Goal: Transaction & Acquisition: Purchase product/service

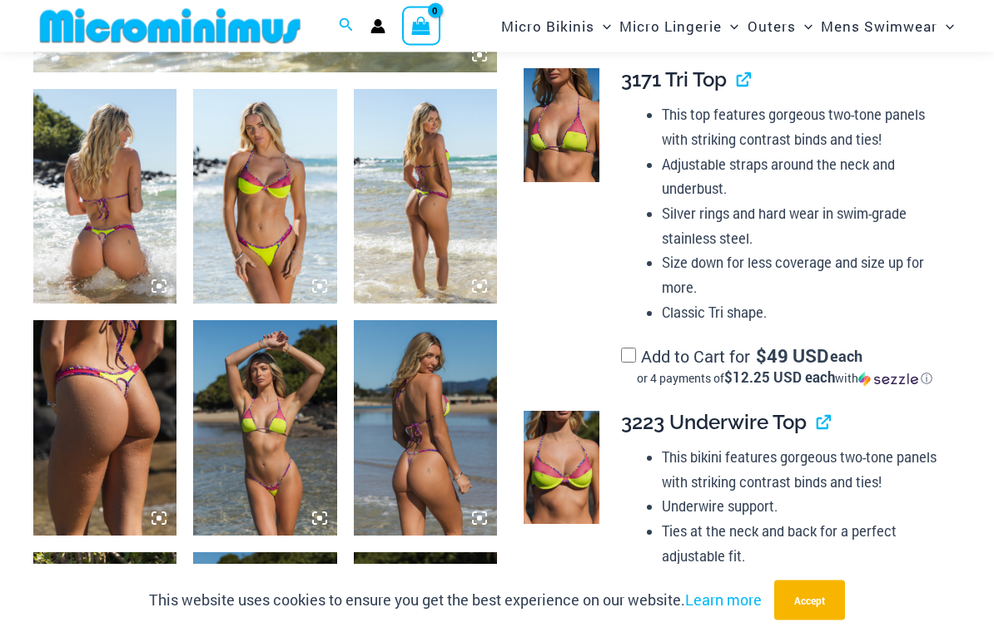
scroll to position [730, 0]
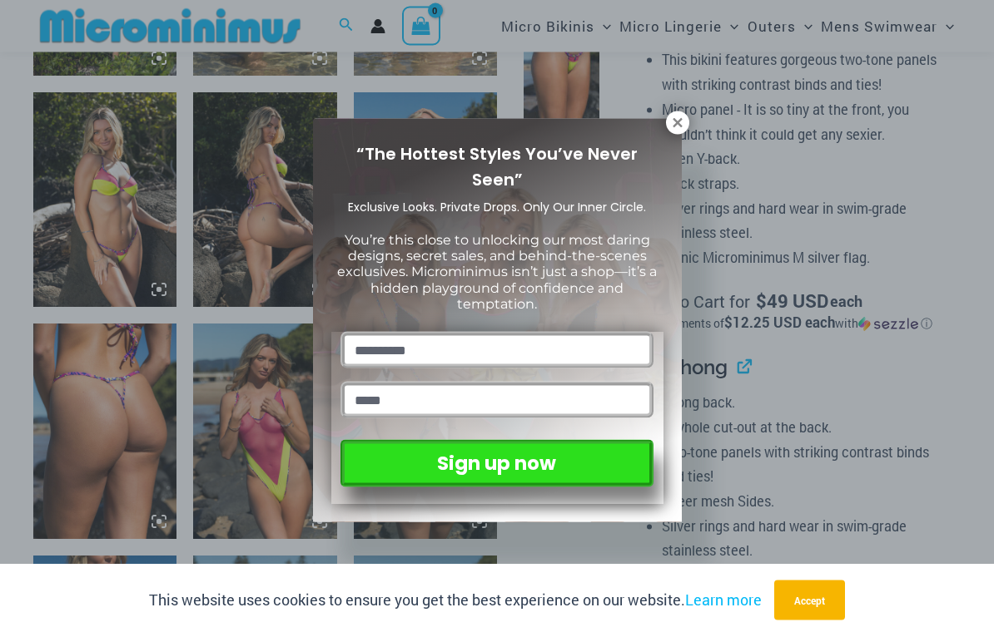
click at [680, 121] on icon at bounding box center [676, 122] width 9 height 9
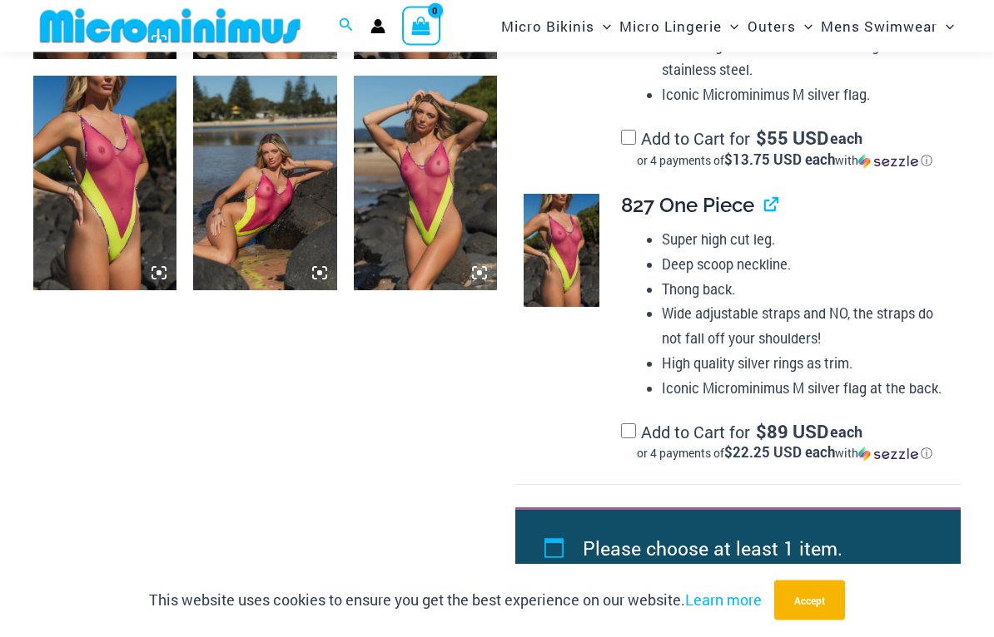
scroll to position [1902, 0]
click at [416, 202] on img at bounding box center [425, 183] width 143 height 215
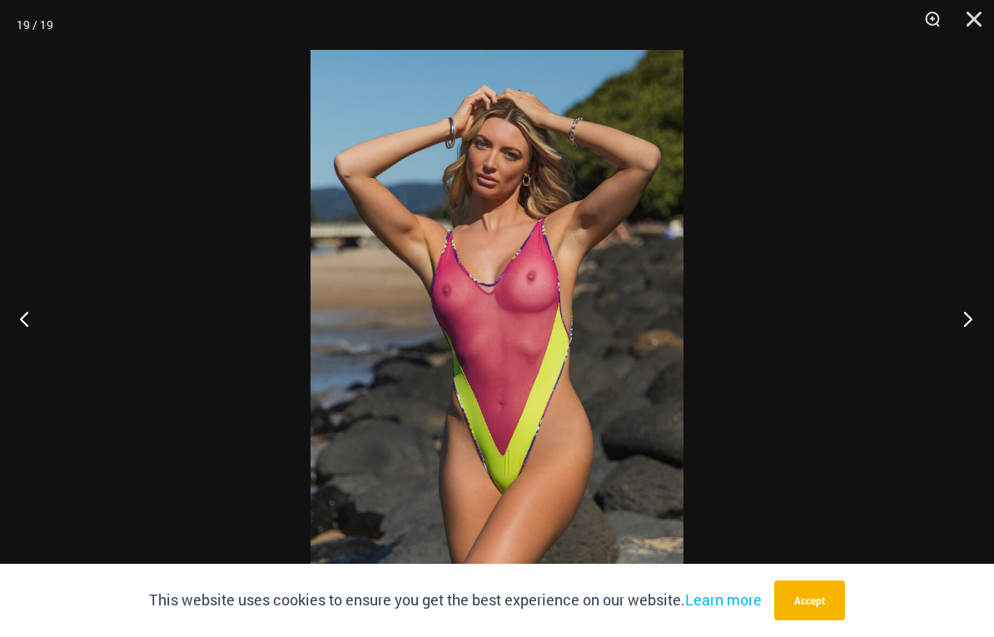
click at [969, 325] on button "Next" at bounding box center [962, 318] width 62 height 83
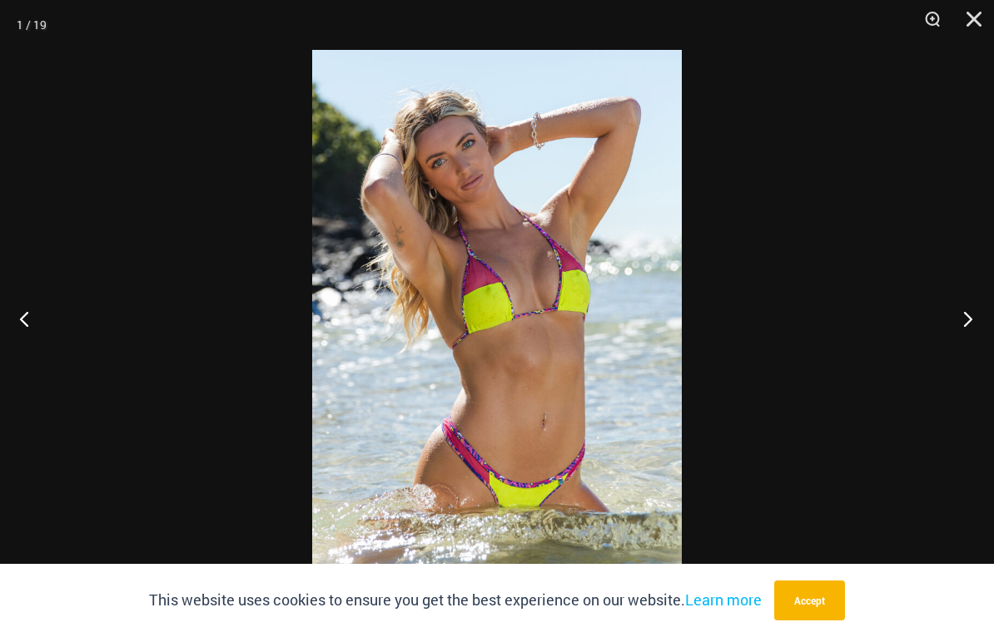
click at [965, 330] on button "Next" at bounding box center [962, 318] width 62 height 83
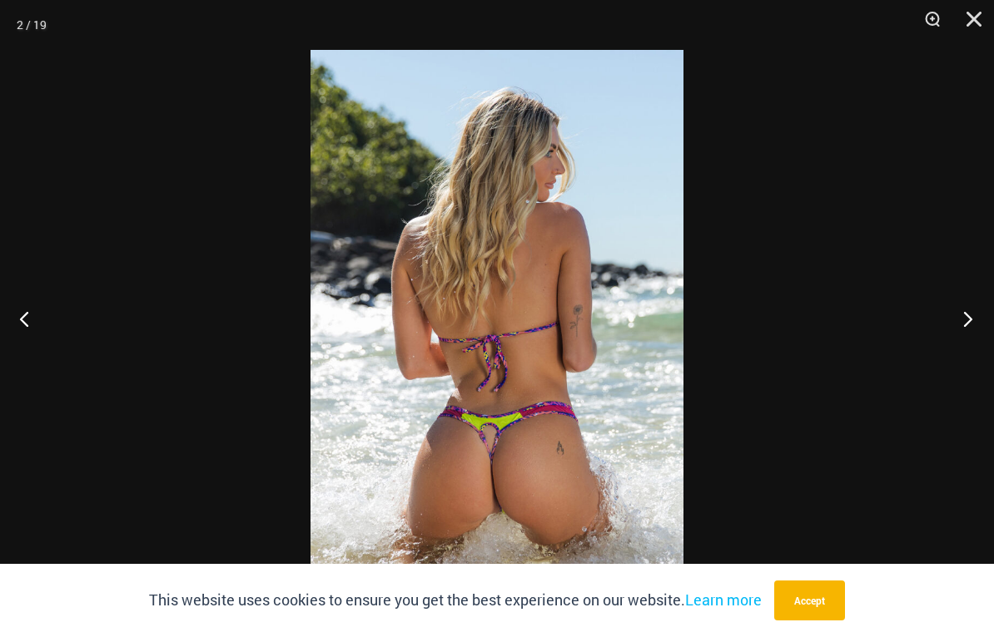
click at [970, 323] on button "Next" at bounding box center [962, 318] width 62 height 83
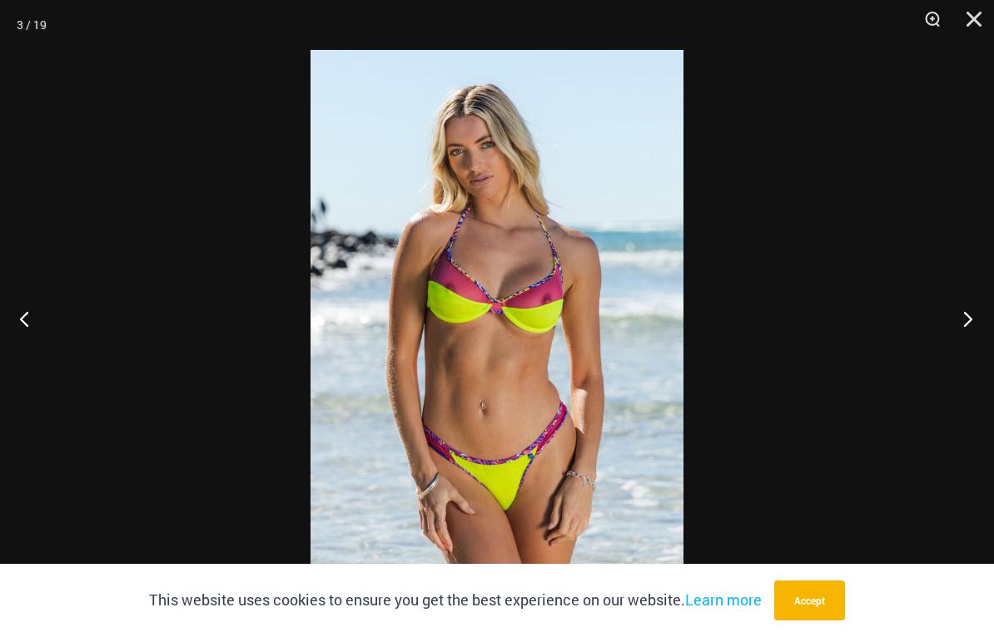
click at [970, 316] on button "Next" at bounding box center [962, 318] width 62 height 83
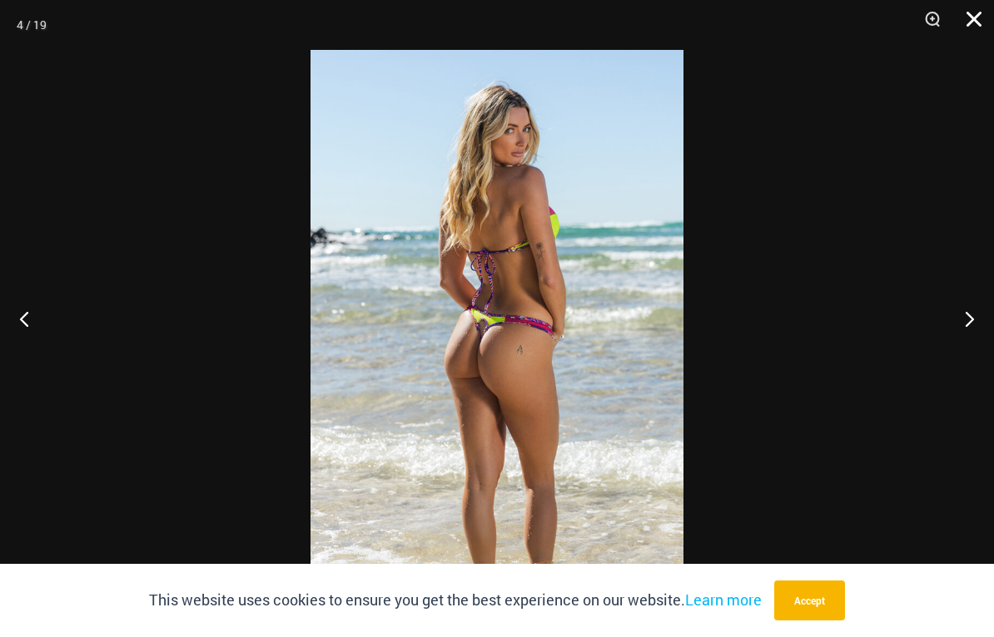
click at [974, 14] on button "Close" at bounding box center [968, 25] width 42 height 50
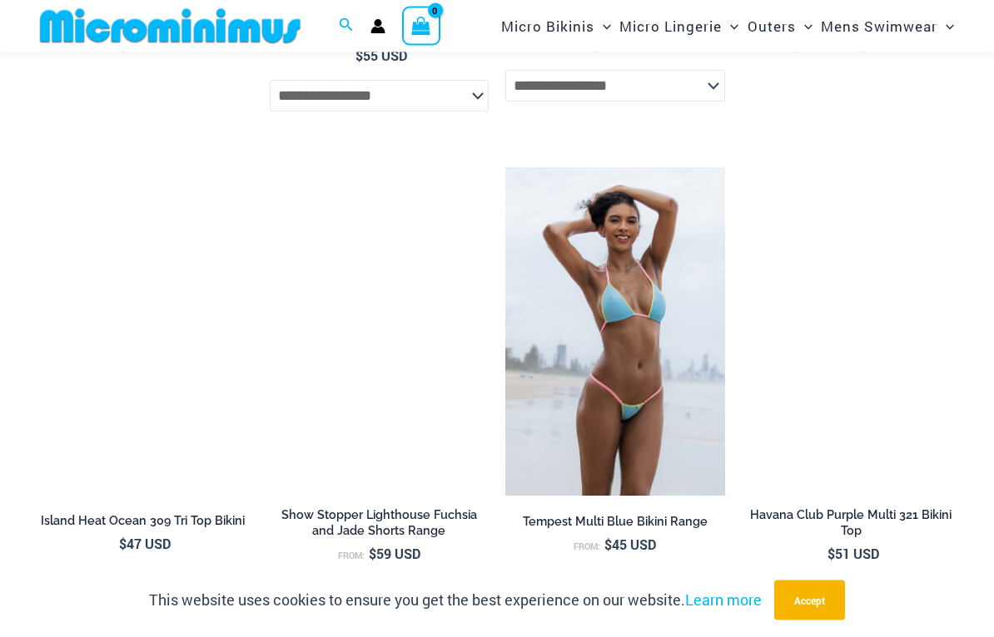
scroll to position [4583, 0]
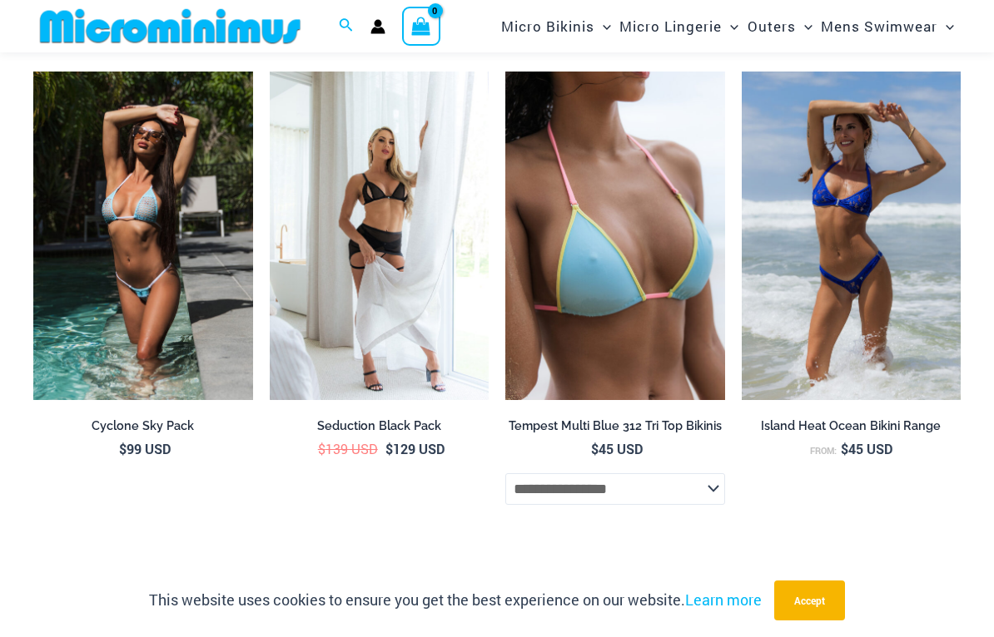
scroll to position [5930, 0]
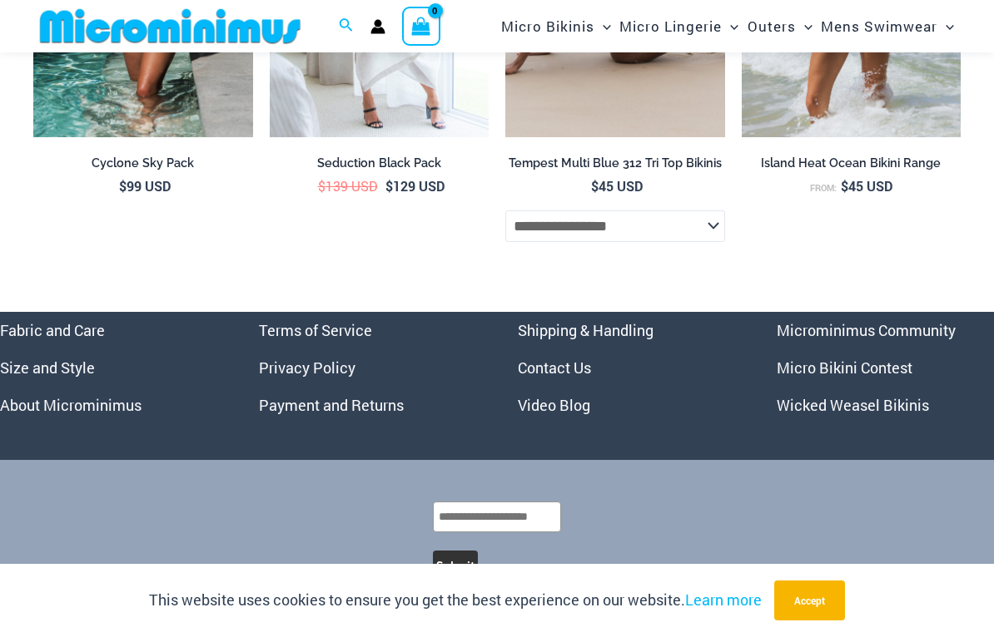
click at [681, 211] on select "**********" at bounding box center [615, 227] width 220 height 32
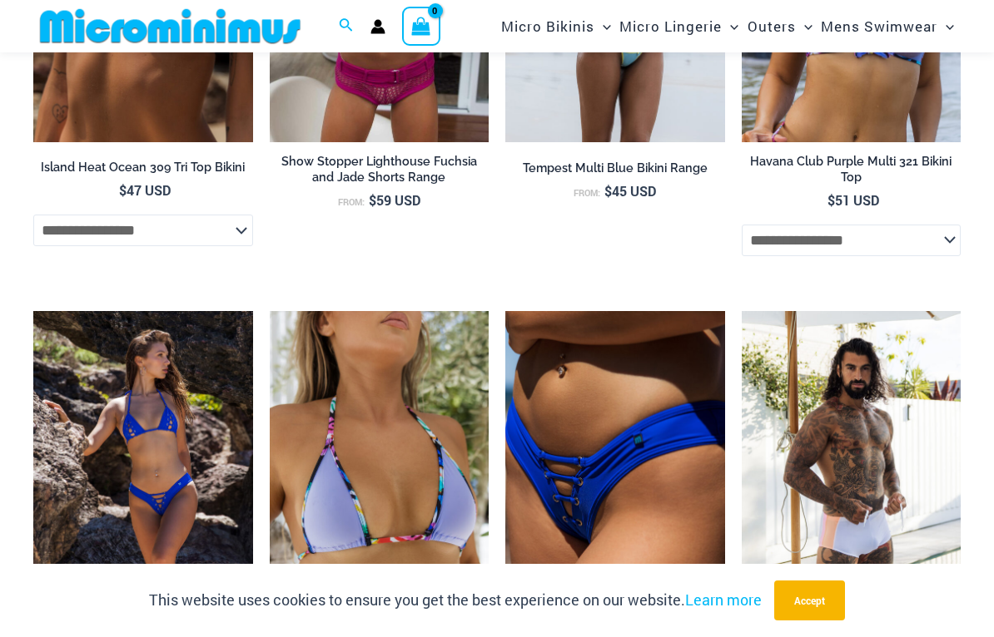
scroll to position [4925, 0]
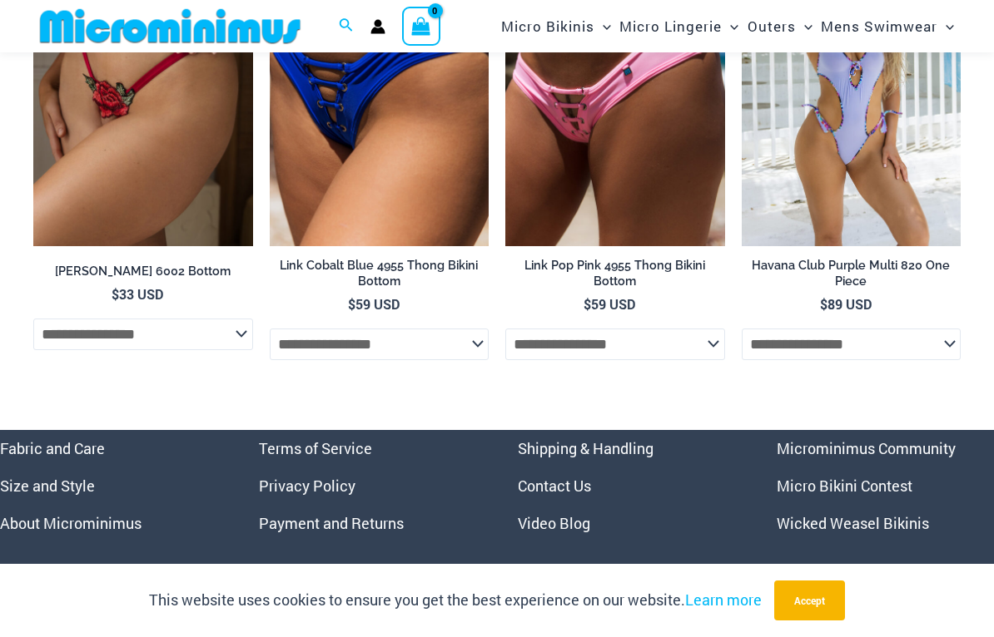
scroll to position [4048, 0]
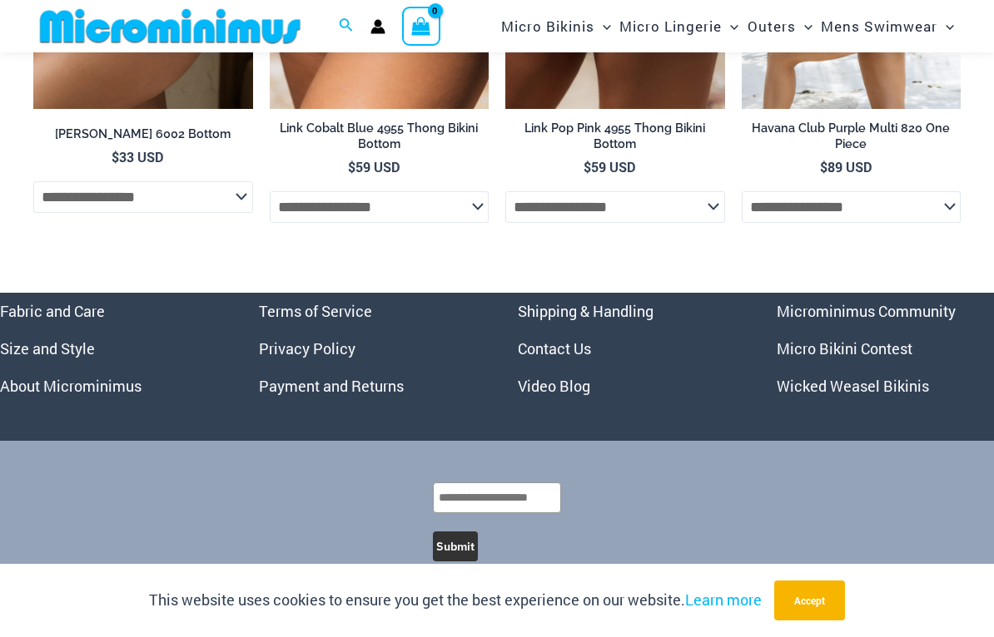
click at [883, 193] on select "**********" at bounding box center [851, 207] width 220 height 32
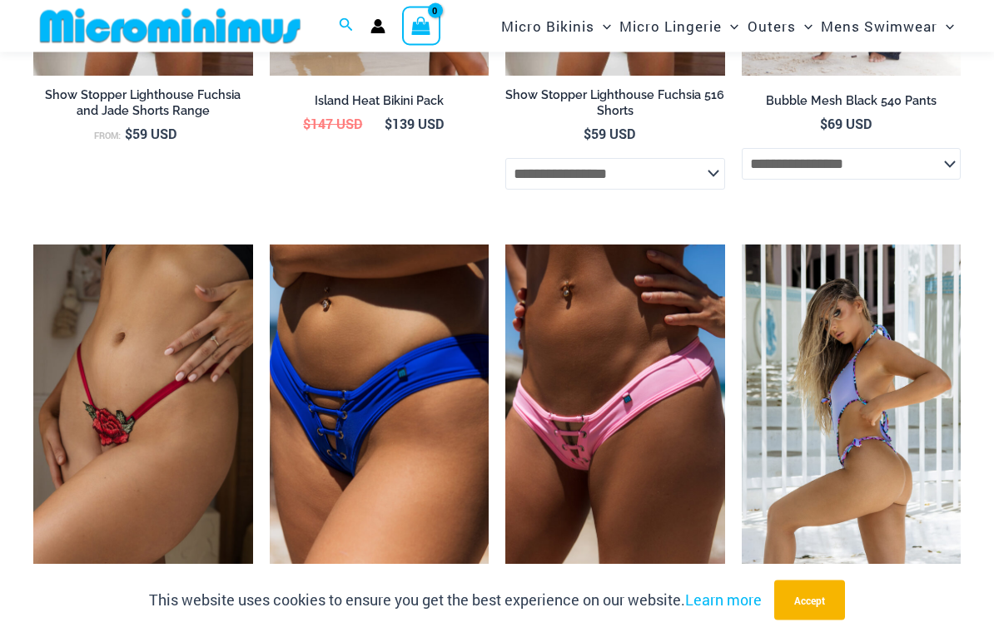
scroll to position [3576, 0]
